Goal: Task Accomplishment & Management: Manage account settings

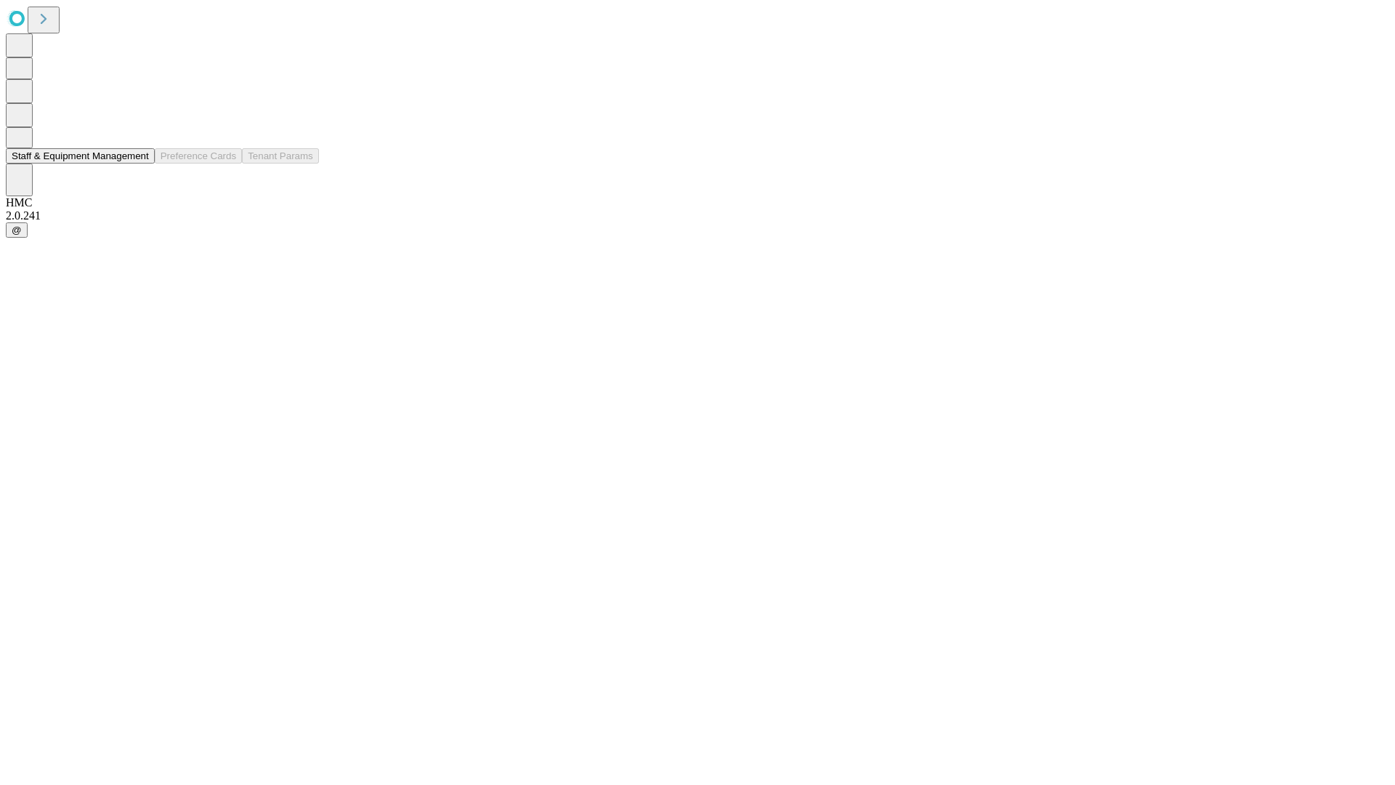
click at [139, 163] on button "Staff & Equipment Management" at bounding box center [80, 155] width 149 height 15
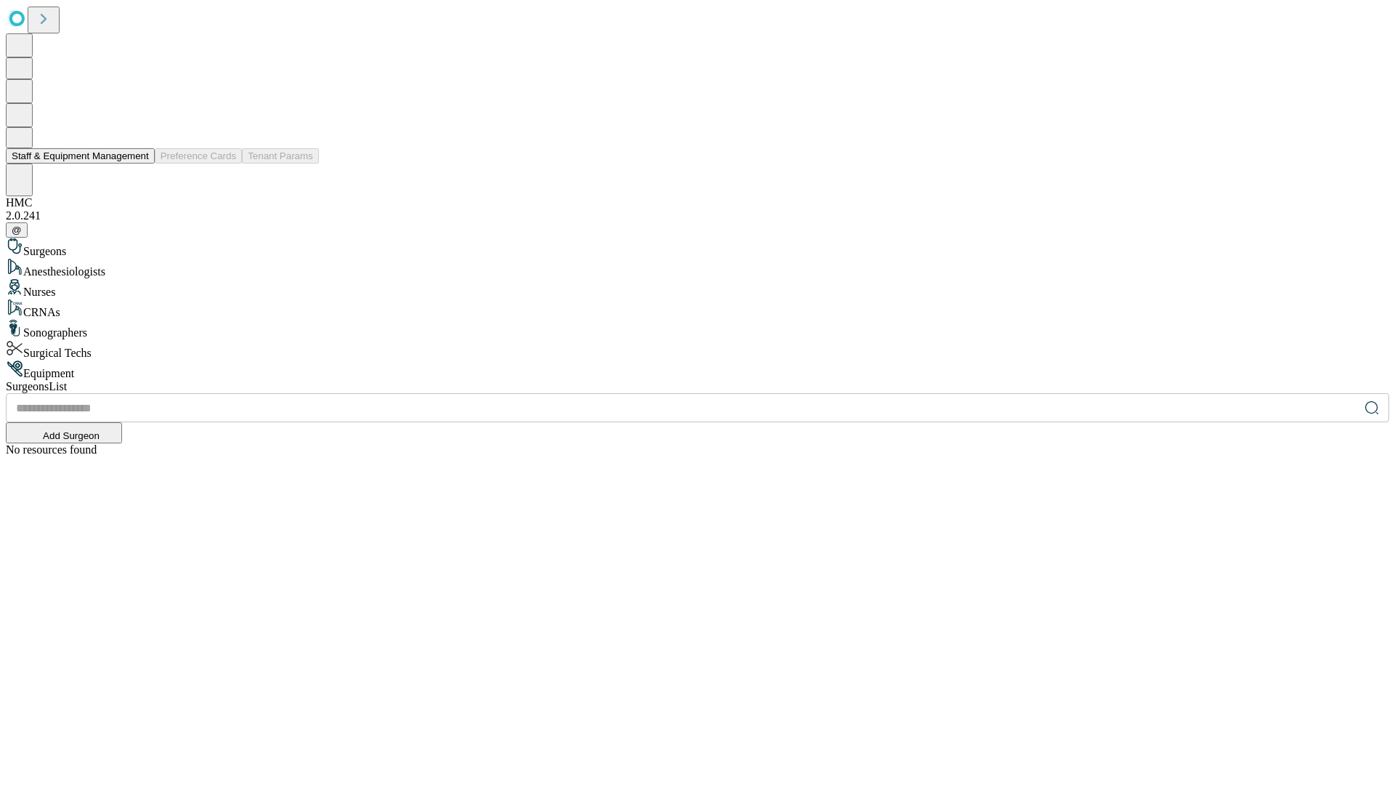
click at [139, 163] on button "Staff & Equipment Management" at bounding box center [80, 155] width 149 height 15
